Goal: Information Seeking & Learning: Compare options

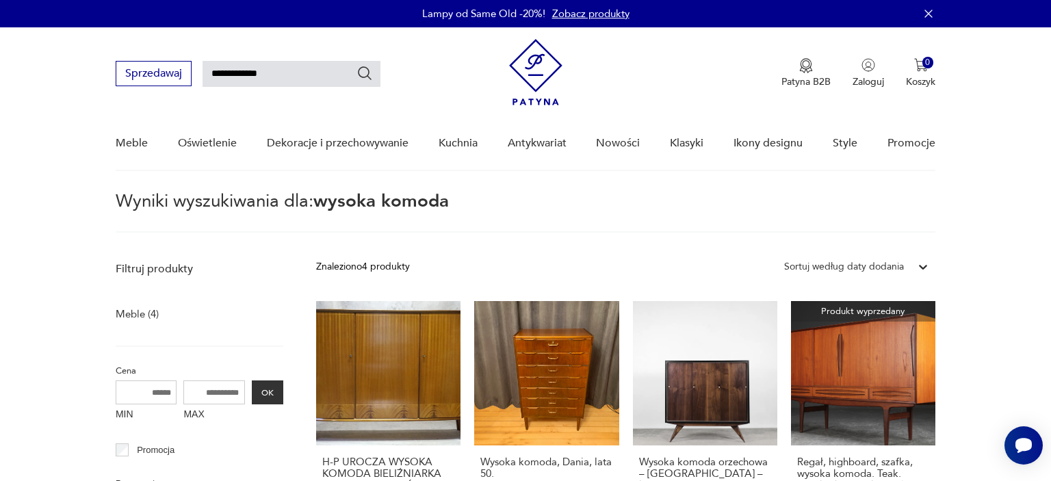
drag, startPoint x: 316, startPoint y: 68, endPoint x: 188, endPoint y: 67, distance: 127.9
click at [202, 67] on input "**********" at bounding box center [291, 74] width 178 height 26
type input "*********"
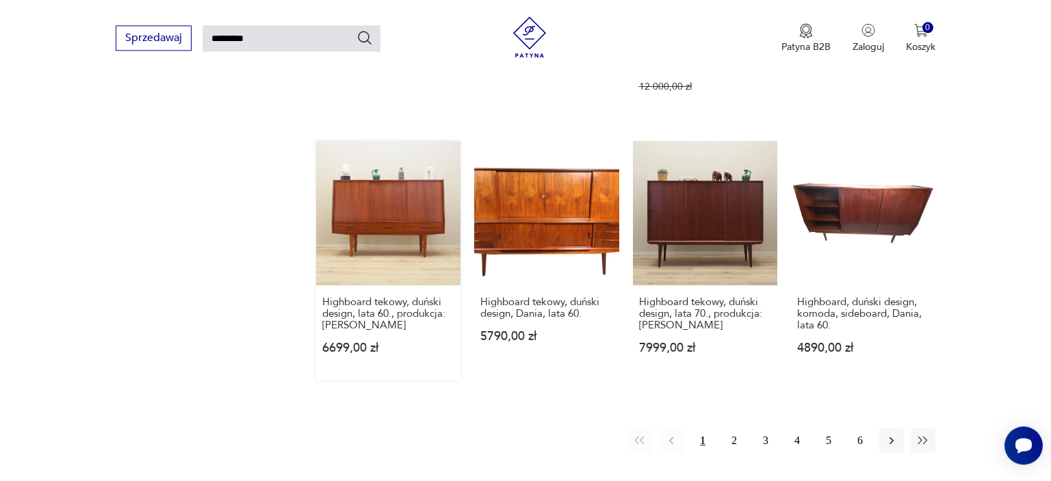
scroll to position [988, 0]
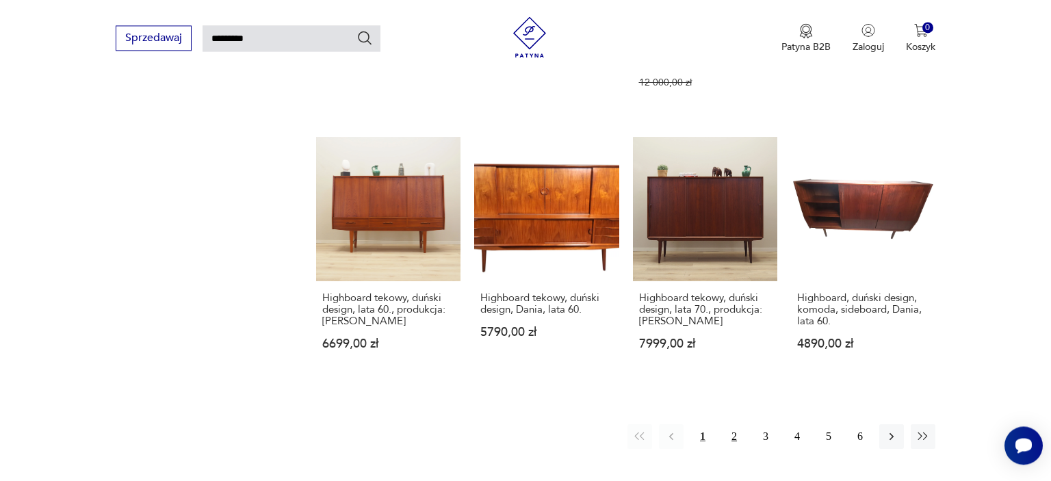
click at [739, 424] on button "2" at bounding box center [734, 436] width 25 height 25
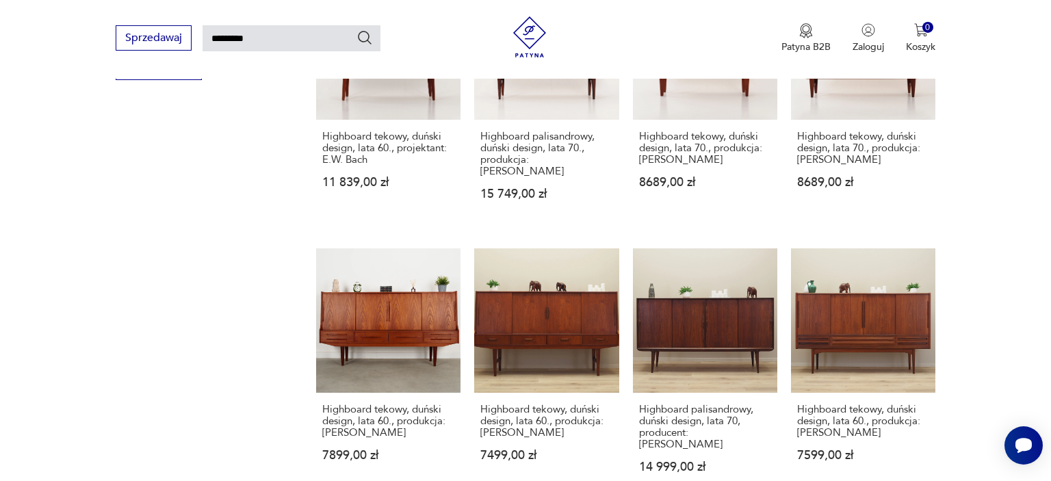
scroll to position [1011, 0]
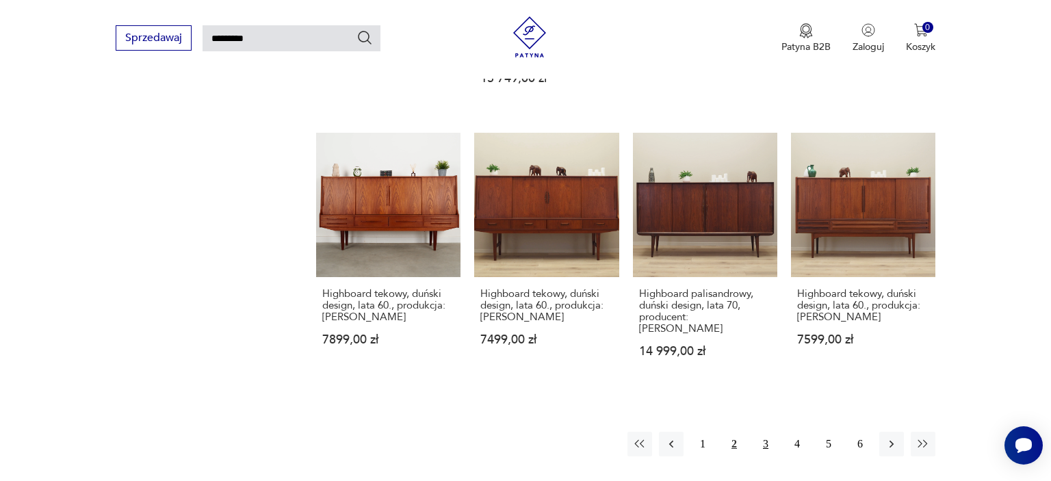
click at [767, 432] on button "3" at bounding box center [765, 444] width 25 height 25
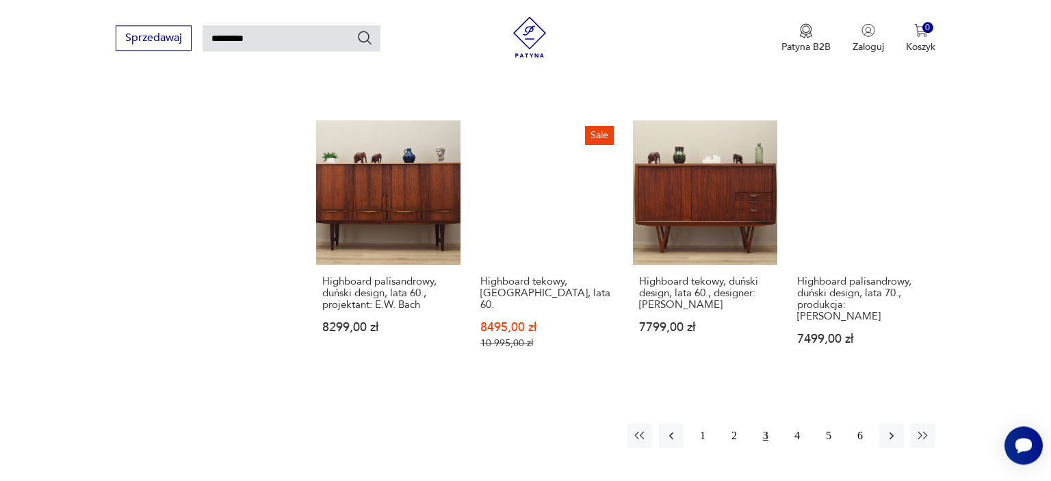
scroll to position [1014, 0]
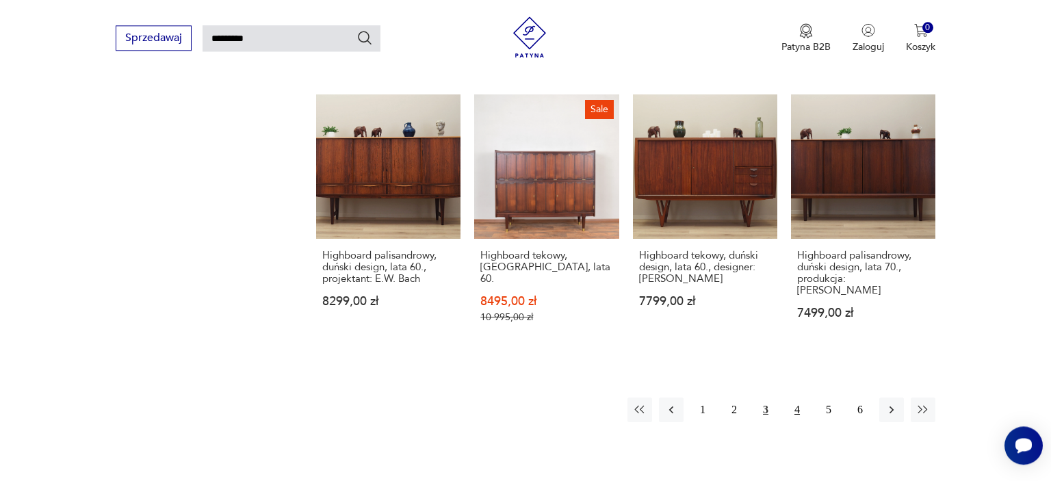
click at [796, 397] on button "4" at bounding box center [797, 409] width 25 height 25
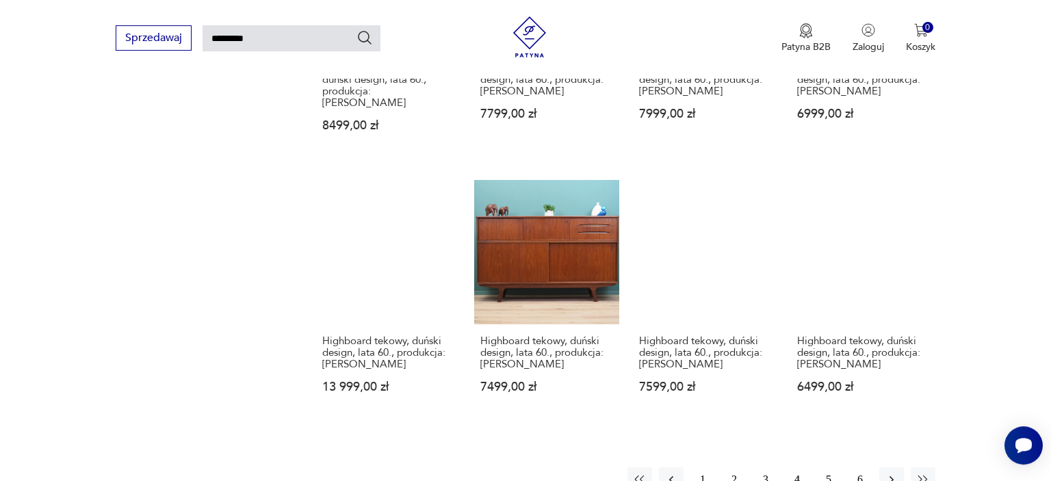
scroll to position [988, 0]
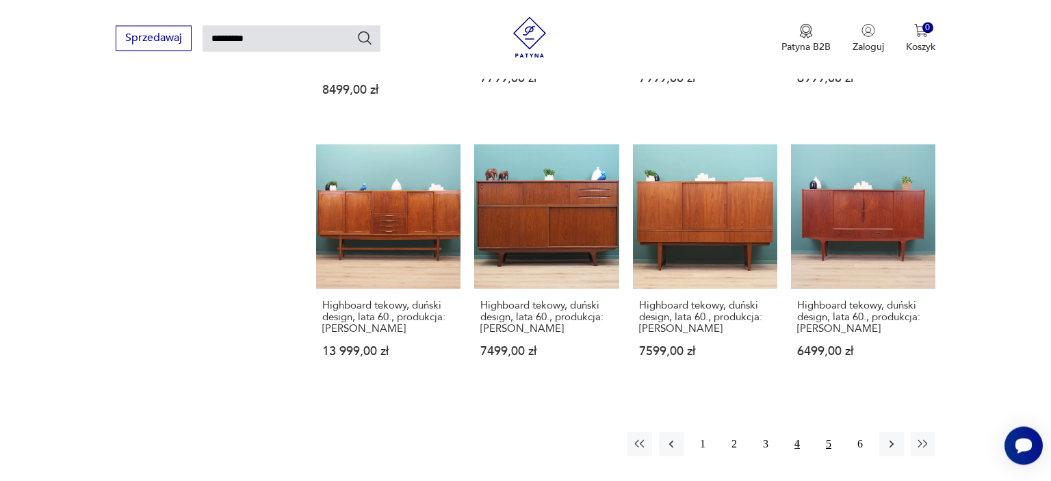
click at [825, 432] on button "5" at bounding box center [828, 444] width 25 height 25
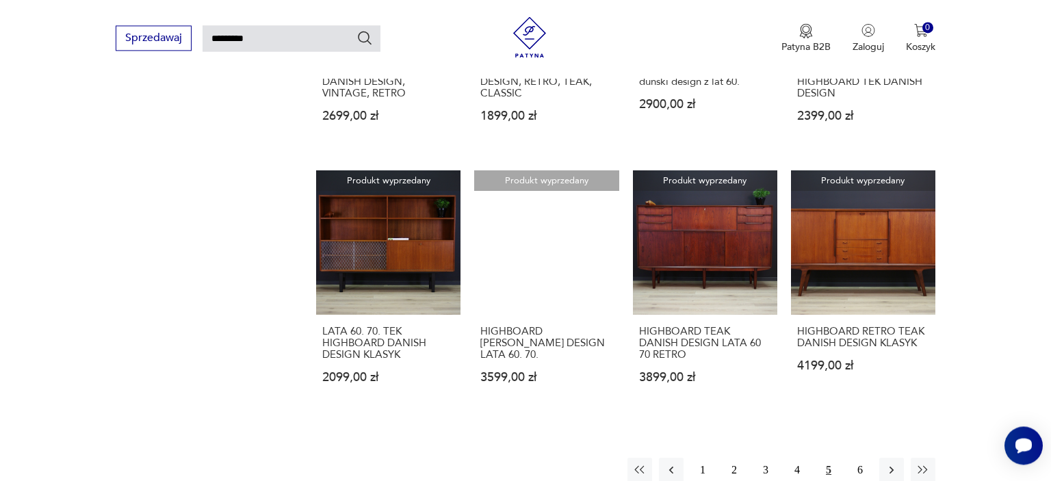
scroll to position [988, 0]
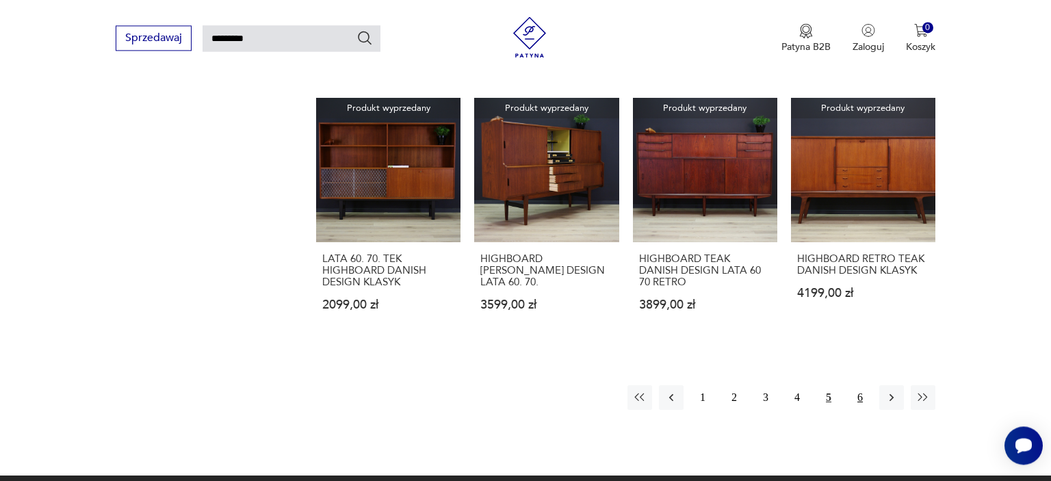
click at [860, 393] on button "6" at bounding box center [859, 397] width 25 height 25
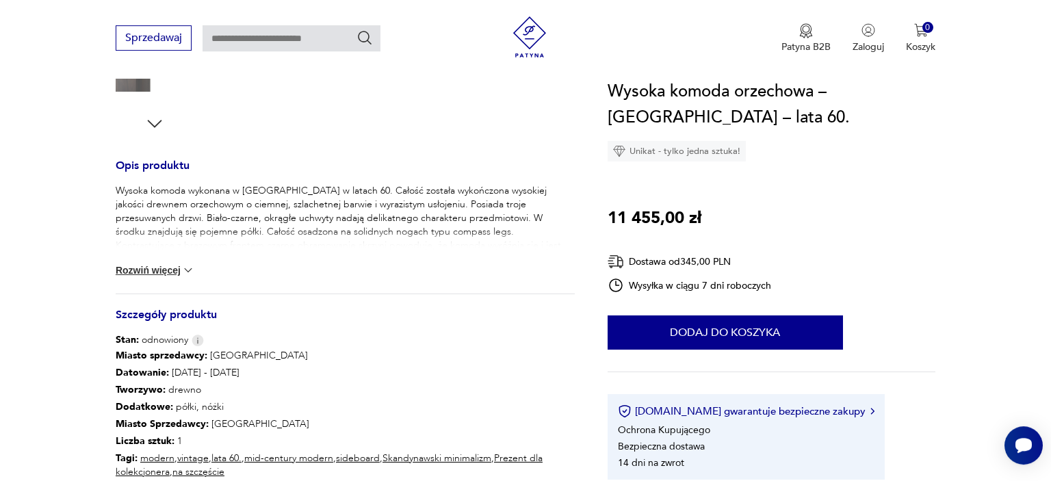
scroll to position [505, 0]
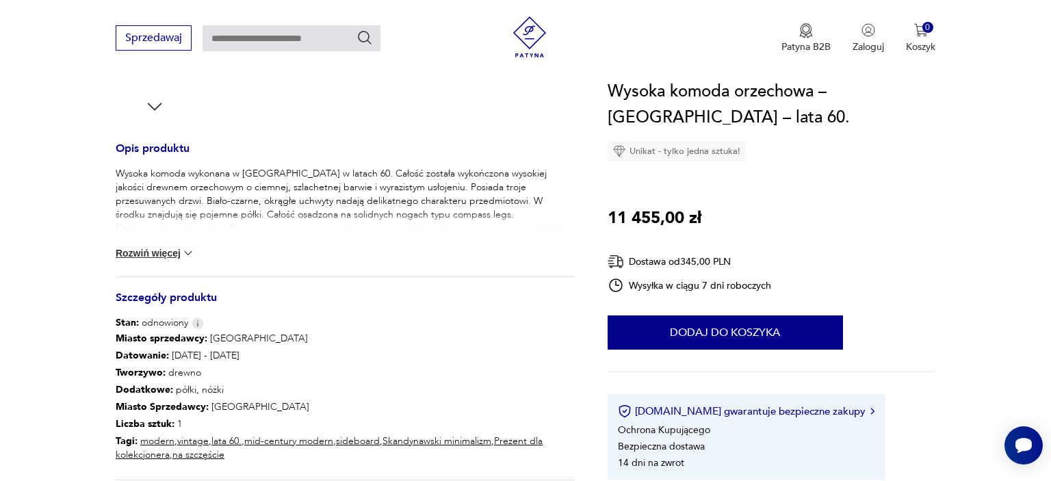
click at [194, 250] on img at bounding box center [188, 253] width 14 height 14
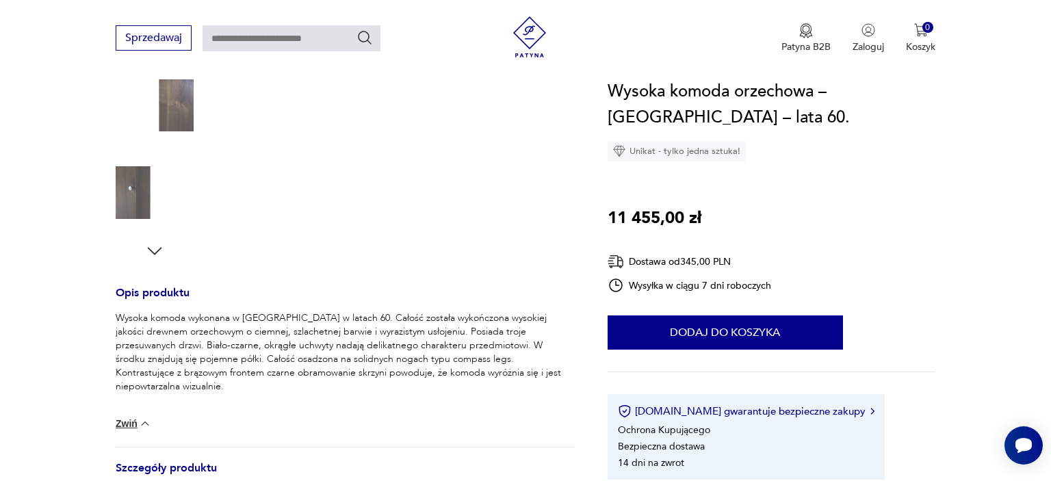
scroll to position [72, 0]
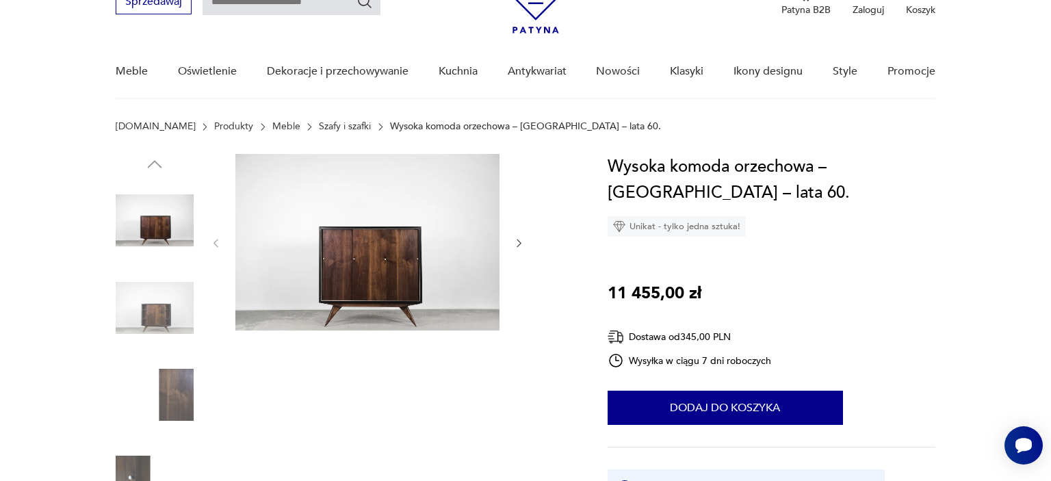
click at [400, 221] on img at bounding box center [367, 242] width 264 height 176
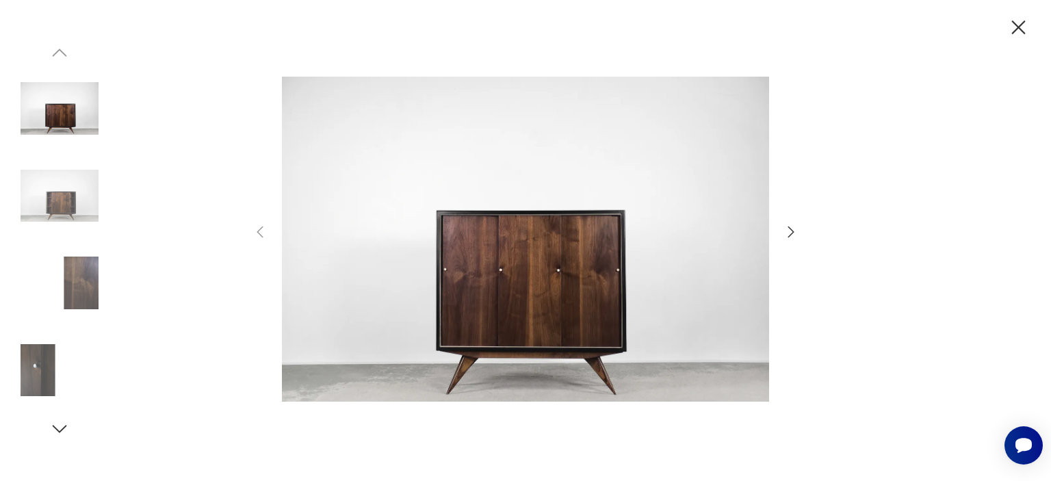
click at [787, 234] on icon "button" at bounding box center [791, 232] width 16 height 16
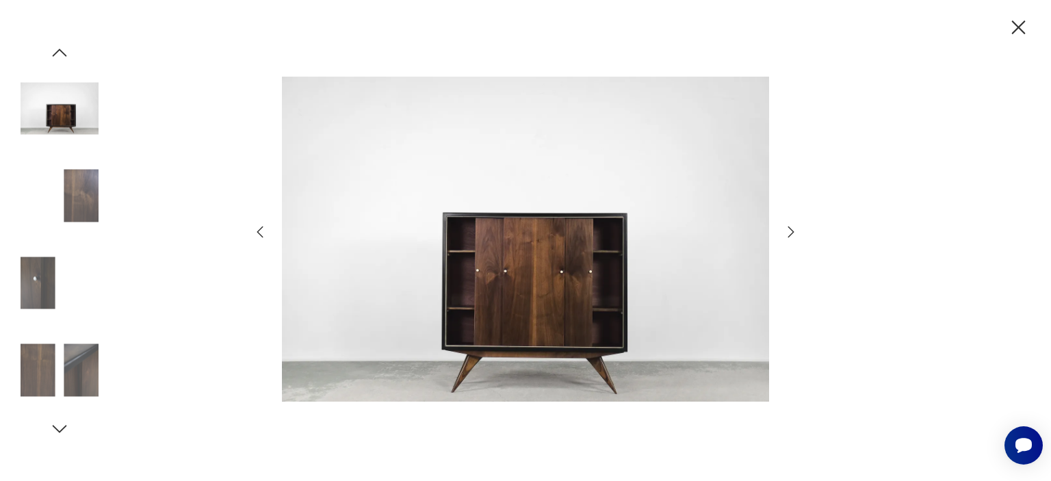
click at [787, 234] on icon "button" at bounding box center [791, 232] width 16 height 16
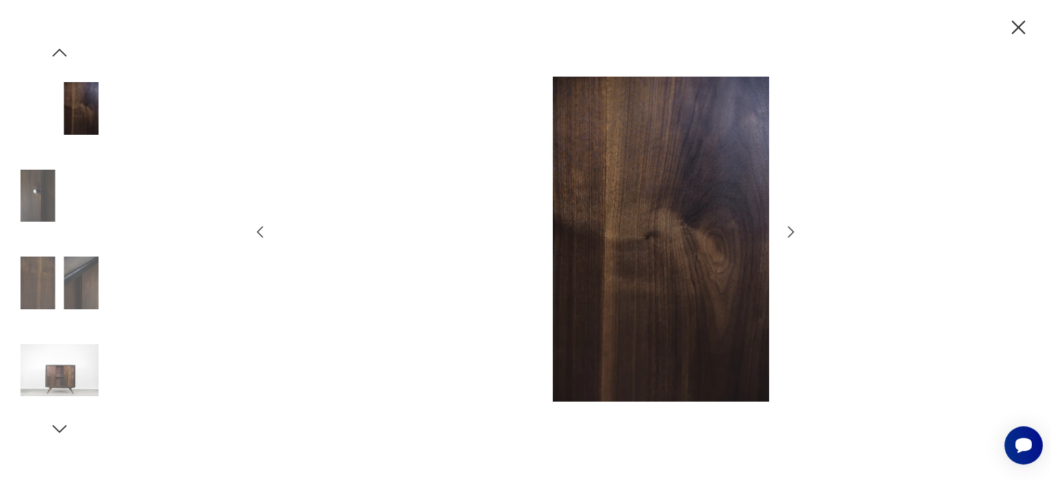
click at [787, 234] on icon "button" at bounding box center [791, 232] width 16 height 16
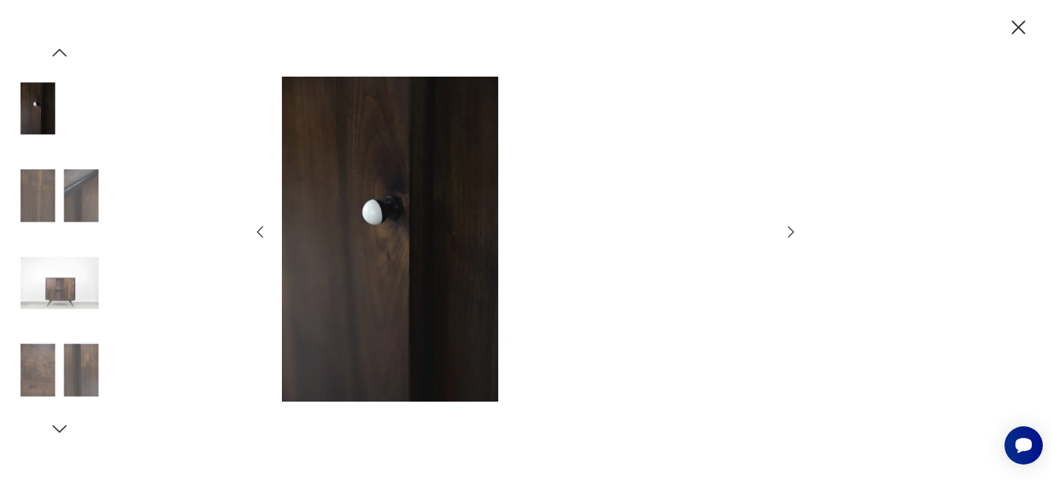
click at [787, 234] on icon "button" at bounding box center [791, 232] width 16 height 16
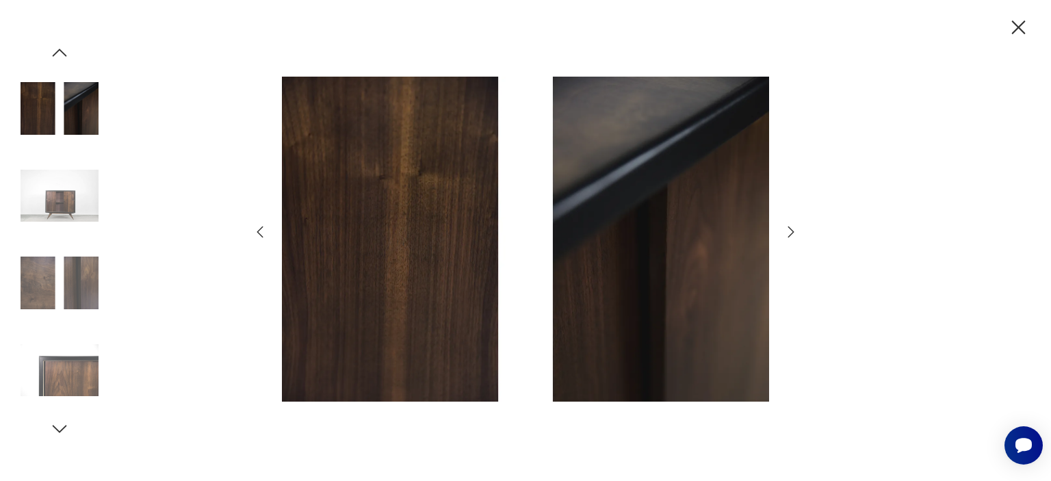
click at [787, 234] on icon "button" at bounding box center [791, 232] width 16 height 16
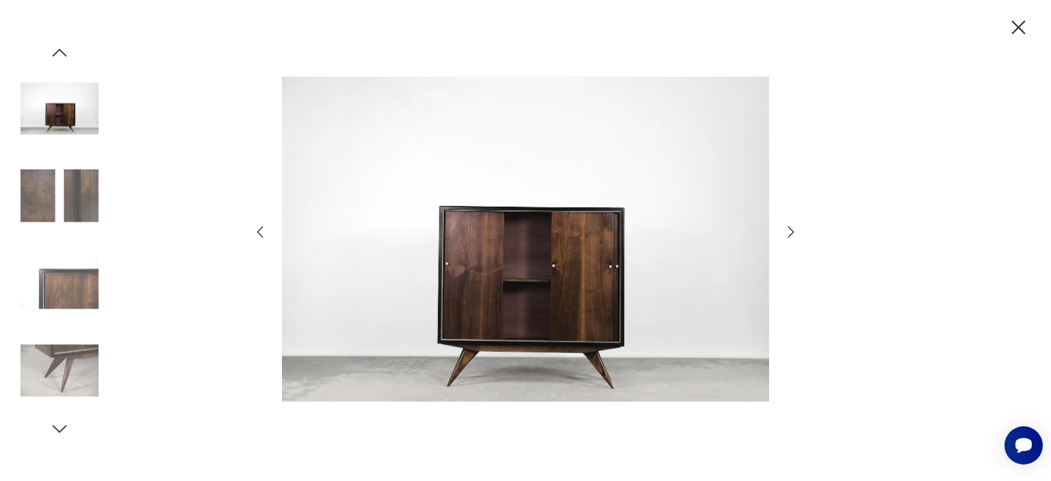
click at [787, 234] on icon "button" at bounding box center [791, 232] width 16 height 16
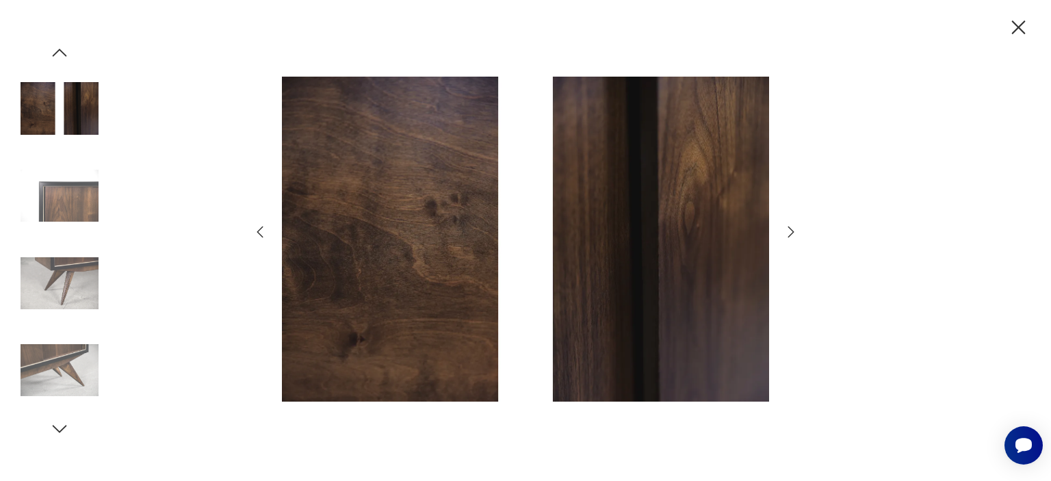
click at [787, 234] on icon "button" at bounding box center [791, 232] width 16 height 16
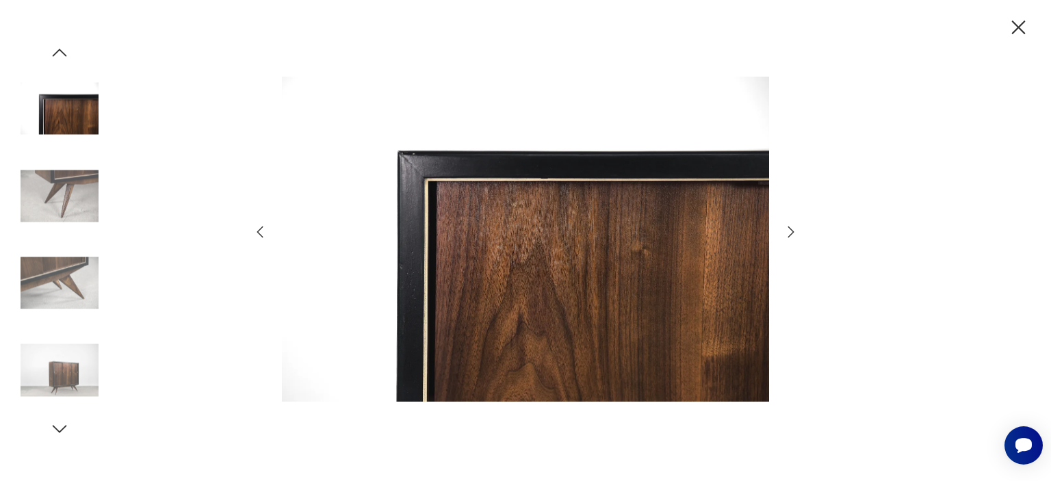
click at [1022, 23] on icon "button" at bounding box center [1019, 28] width 14 height 14
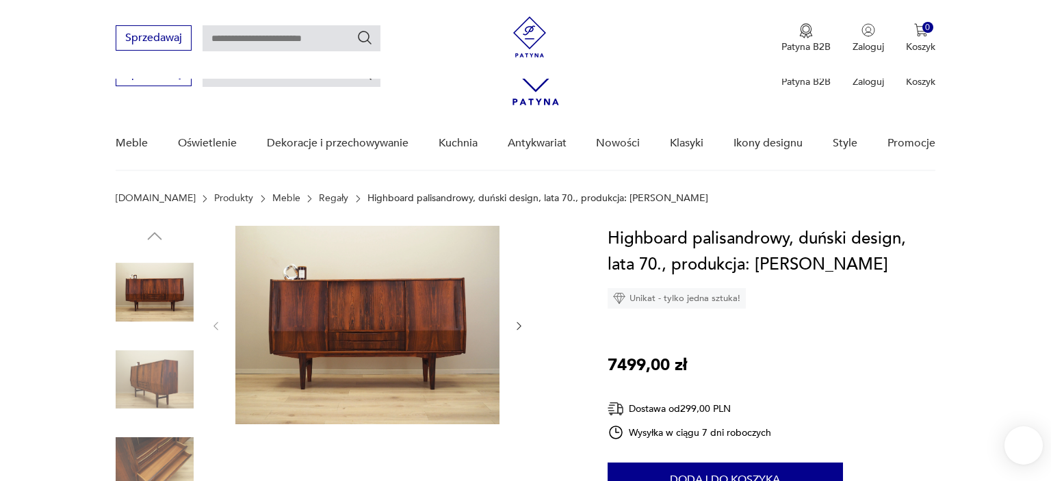
click at [156, 341] on img at bounding box center [155, 380] width 78 height 78
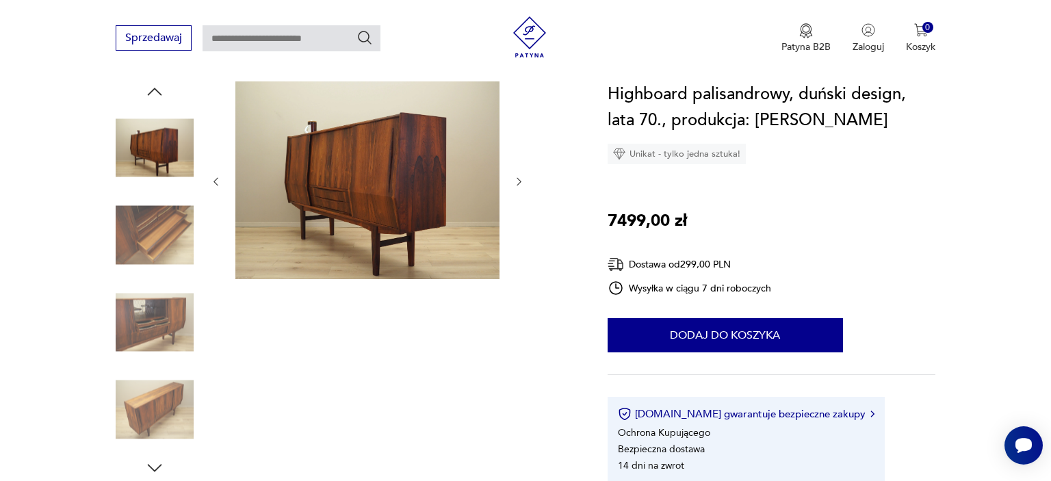
click at [156, 233] on img at bounding box center [155, 235] width 78 height 78
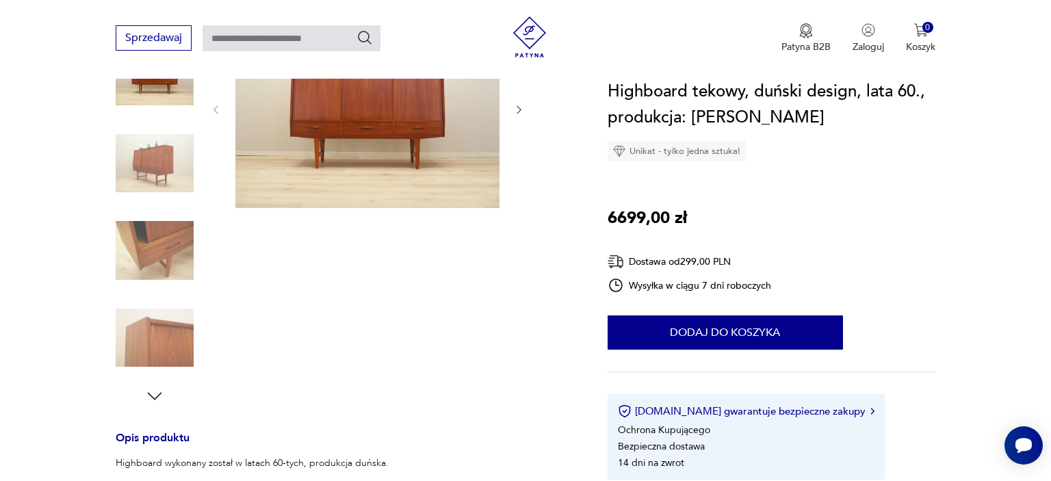
scroll to position [144, 0]
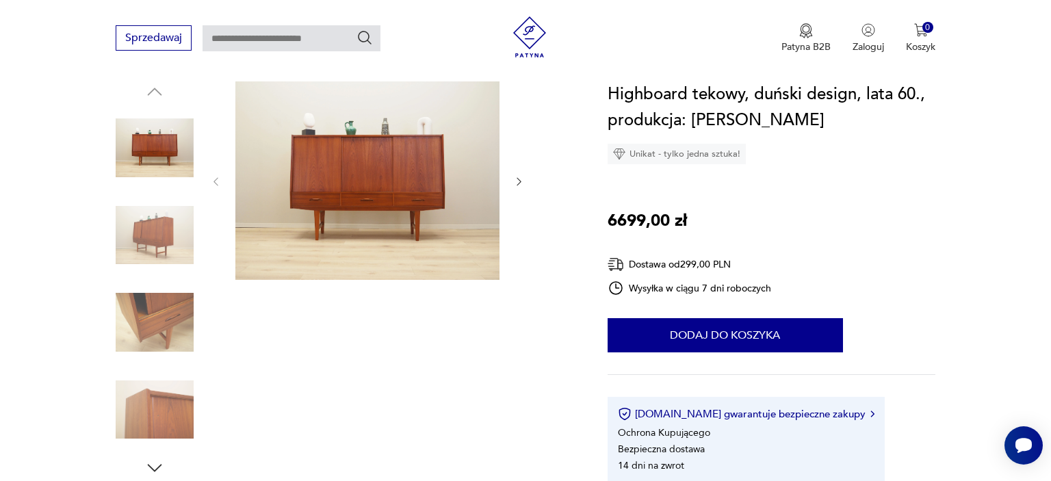
click at [167, 237] on img at bounding box center [155, 235] width 78 height 78
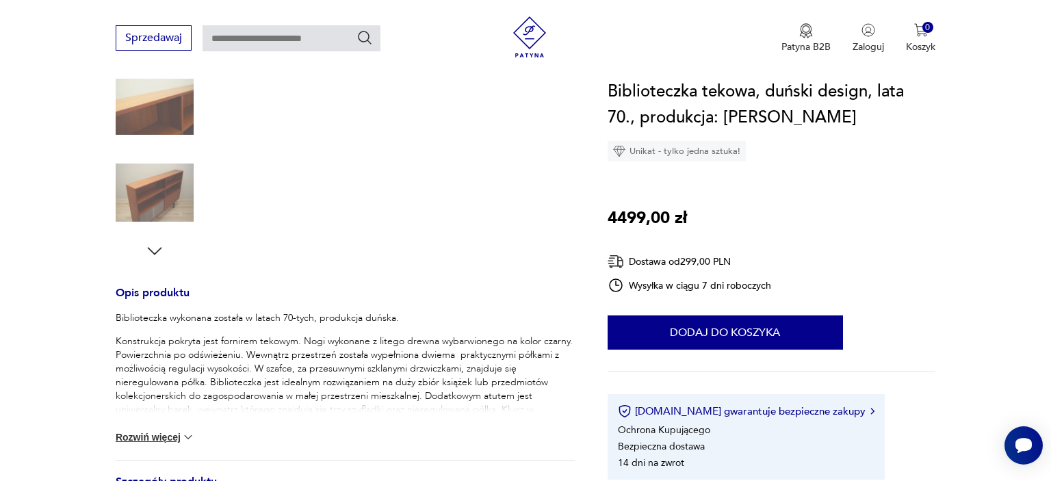
scroll to position [72, 0]
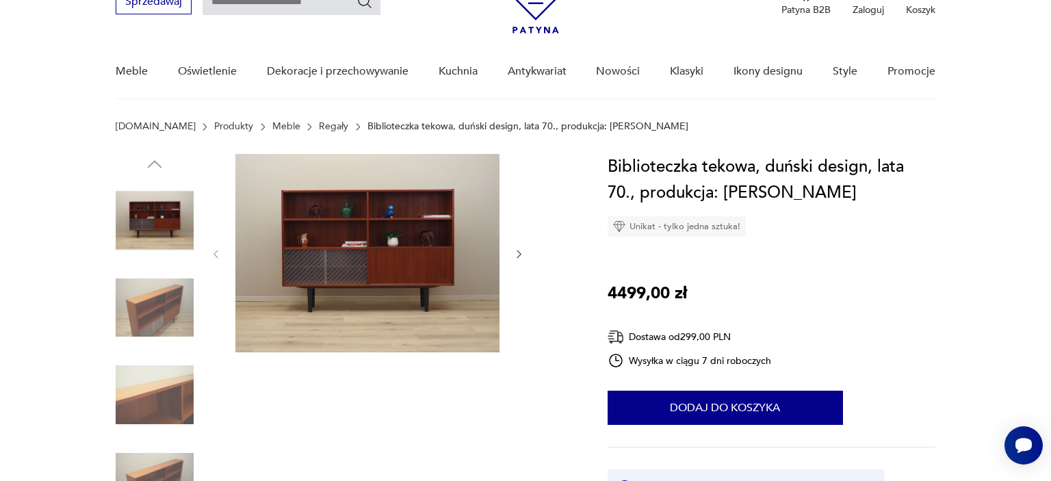
click at [458, 220] on img at bounding box center [367, 253] width 264 height 198
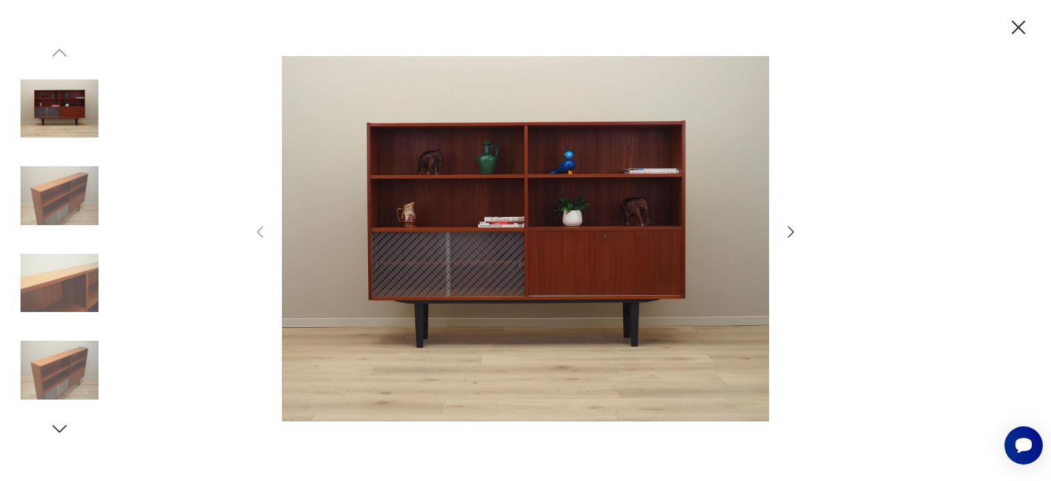
click at [795, 236] on icon "button" at bounding box center [791, 232] width 16 height 16
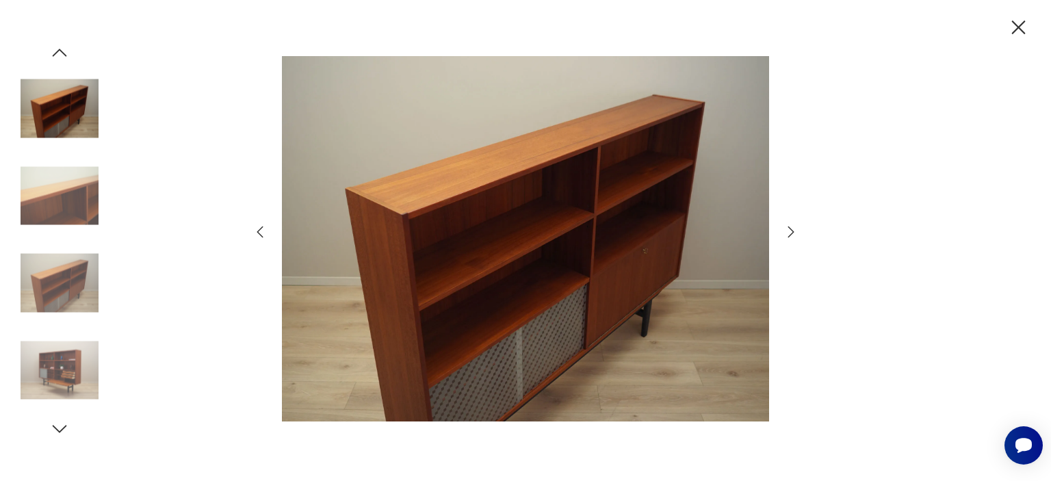
click at [789, 236] on icon "button" at bounding box center [791, 232] width 16 height 16
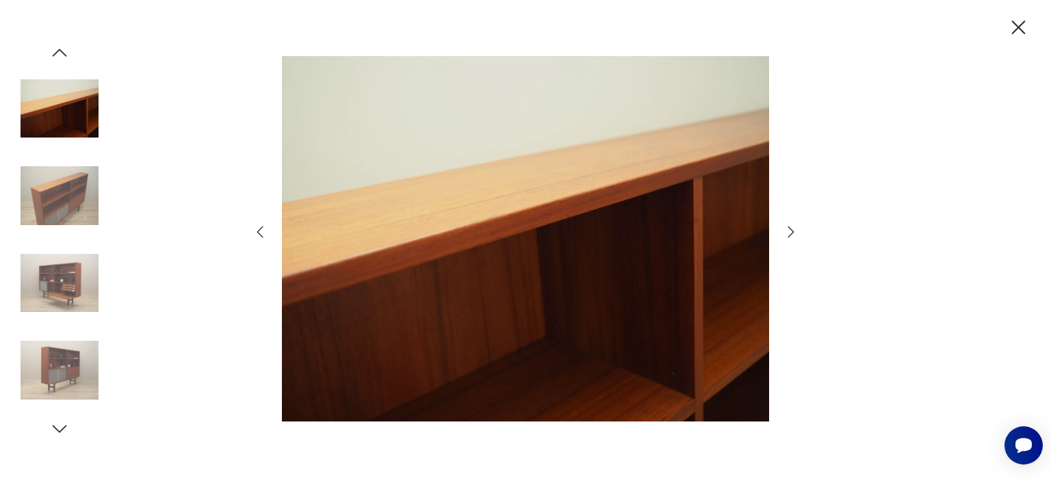
click at [789, 236] on icon "button" at bounding box center [791, 232] width 16 height 16
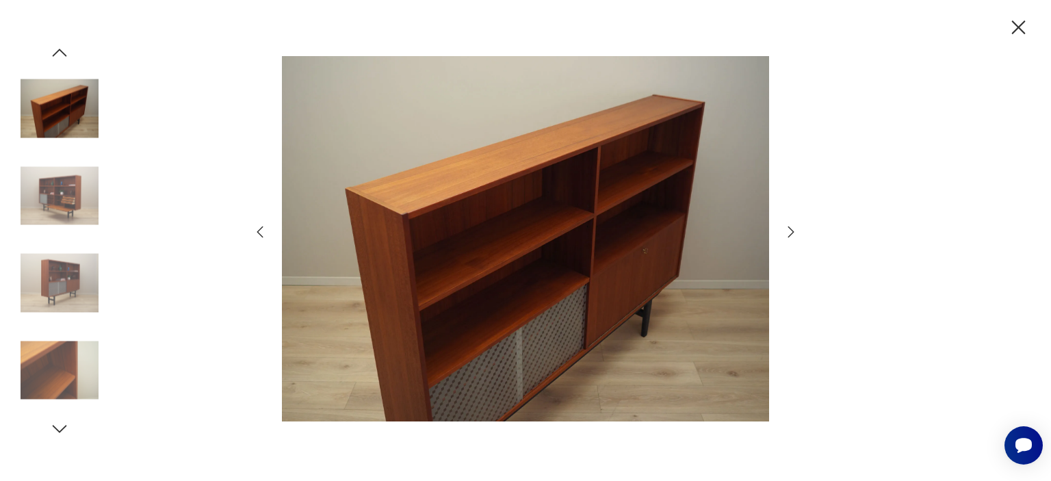
click at [789, 236] on icon "button" at bounding box center [791, 232] width 16 height 16
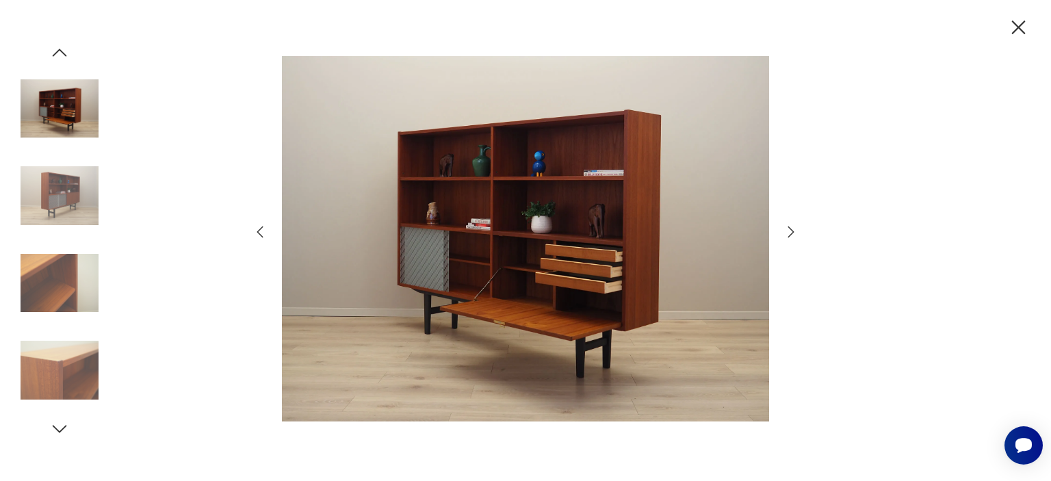
click at [595, 228] on img at bounding box center [525, 239] width 487 height 384
click at [710, 159] on img at bounding box center [525, 239] width 487 height 384
click at [792, 231] on icon "button" at bounding box center [791, 231] width 6 height 11
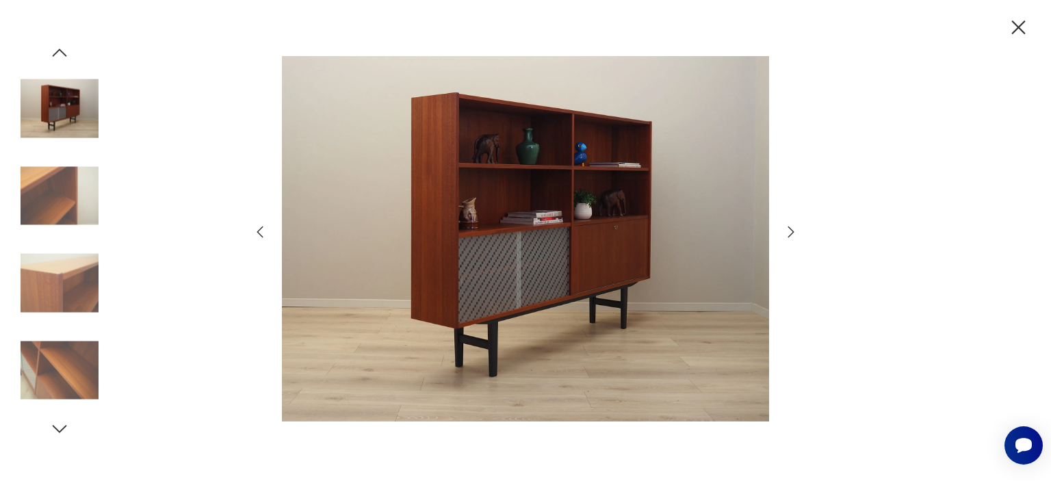
click at [792, 231] on icon "button" at bounding box center [791, 231] width 6 height 11
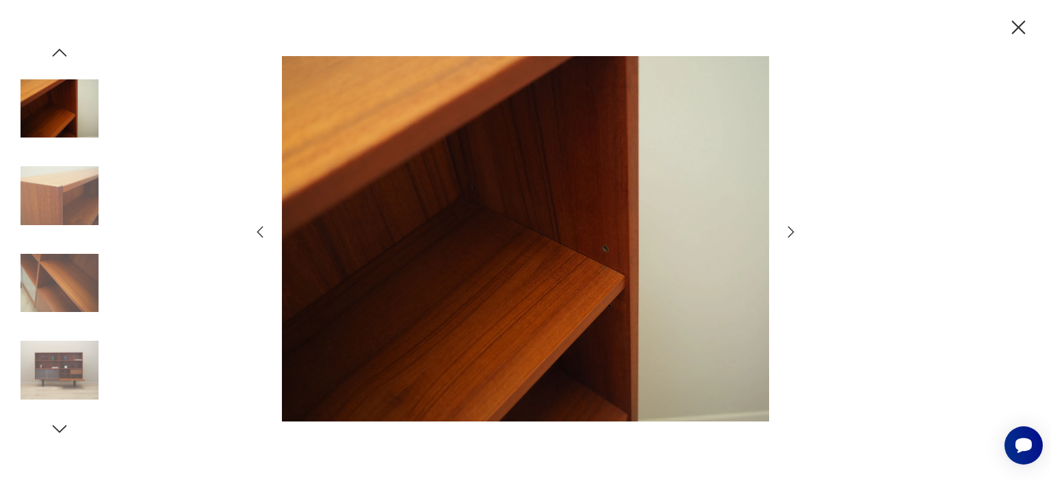
click at [792, 231] on icon "button" at bounding box center [791, 231] width 6 height 11
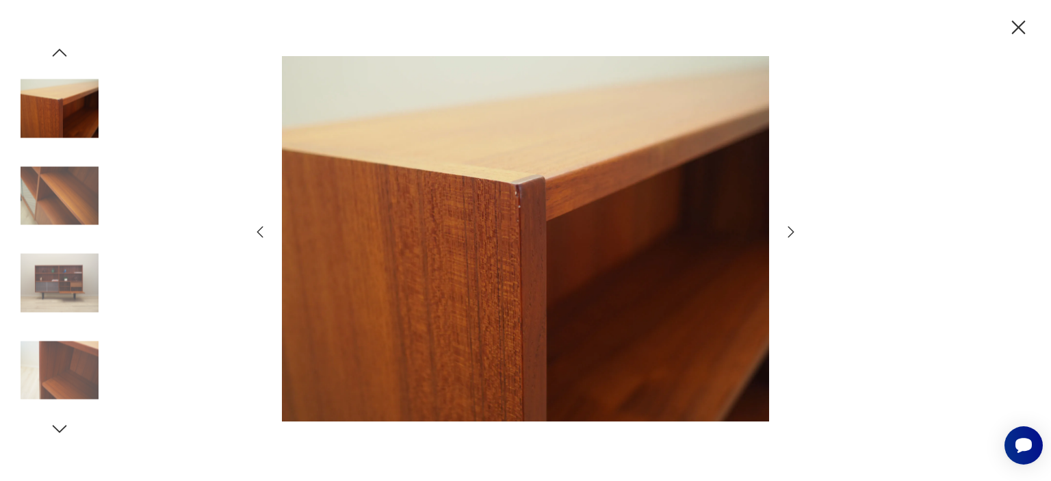
click at [792, 231] on icon "button" at bounding box center [791, 231] width 6 height 11
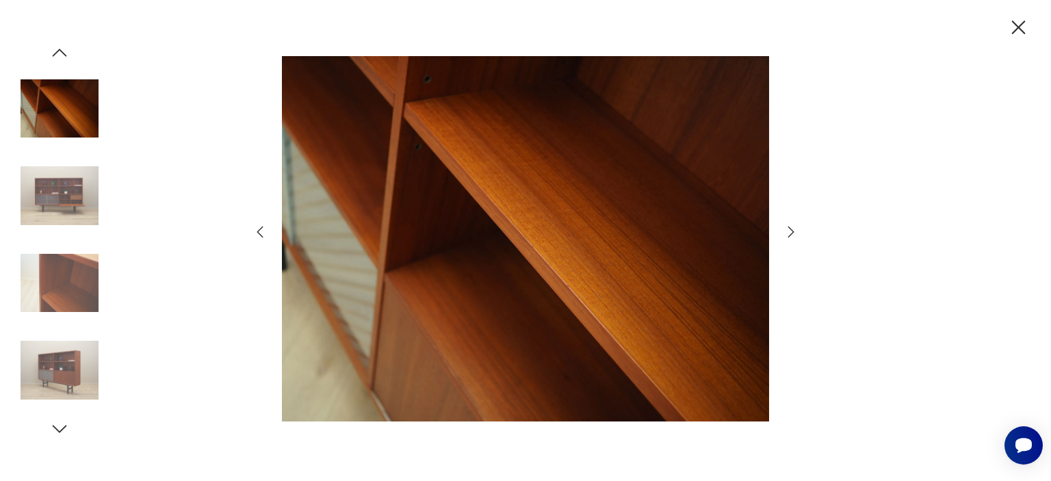
click at [792, 231] on icon "button" at bounding box center [791, 231] width 6 height 11
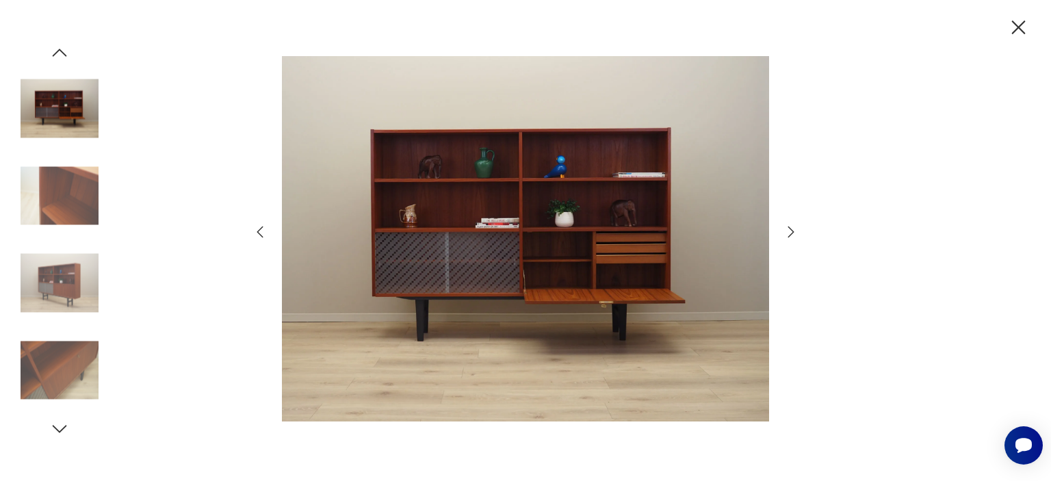
click at [1025, 24] on icon "button" at bounding box center [1018, 28] width 24 height 24
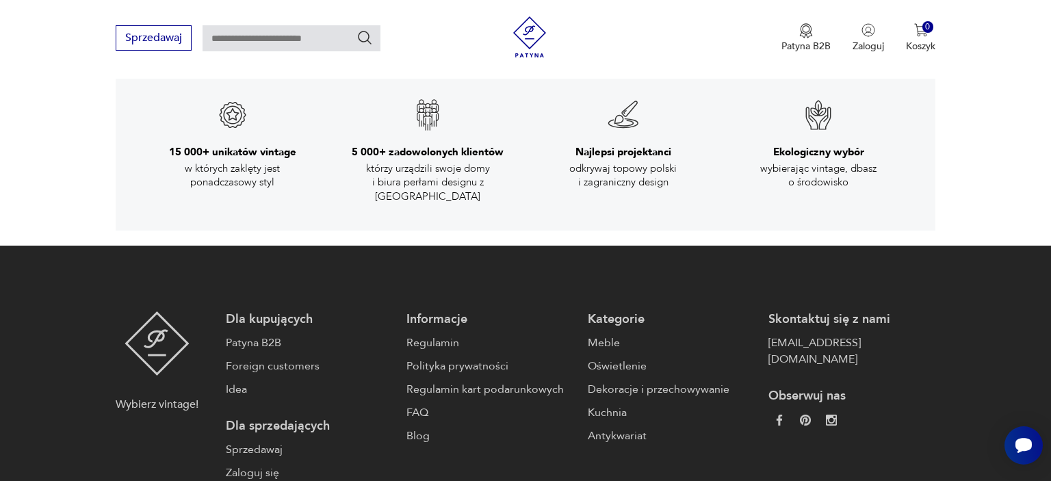
scroll to position [2425, 0]
